Goal: Navigation & Orientation: Find specific page/section

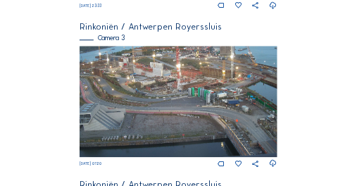
scroll to position [577, 0]
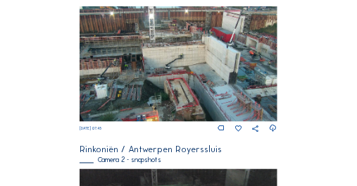
scroll to position [295, 0]
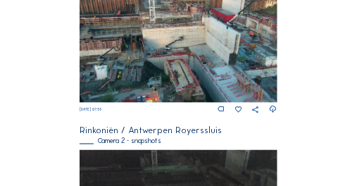
scroll to position [324, 0]
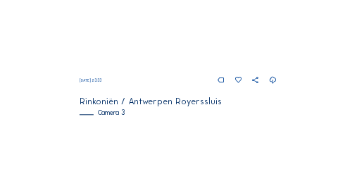
scroll to position [417, 0]
